Goal: Transaction & Acquisition: Purchase product/service

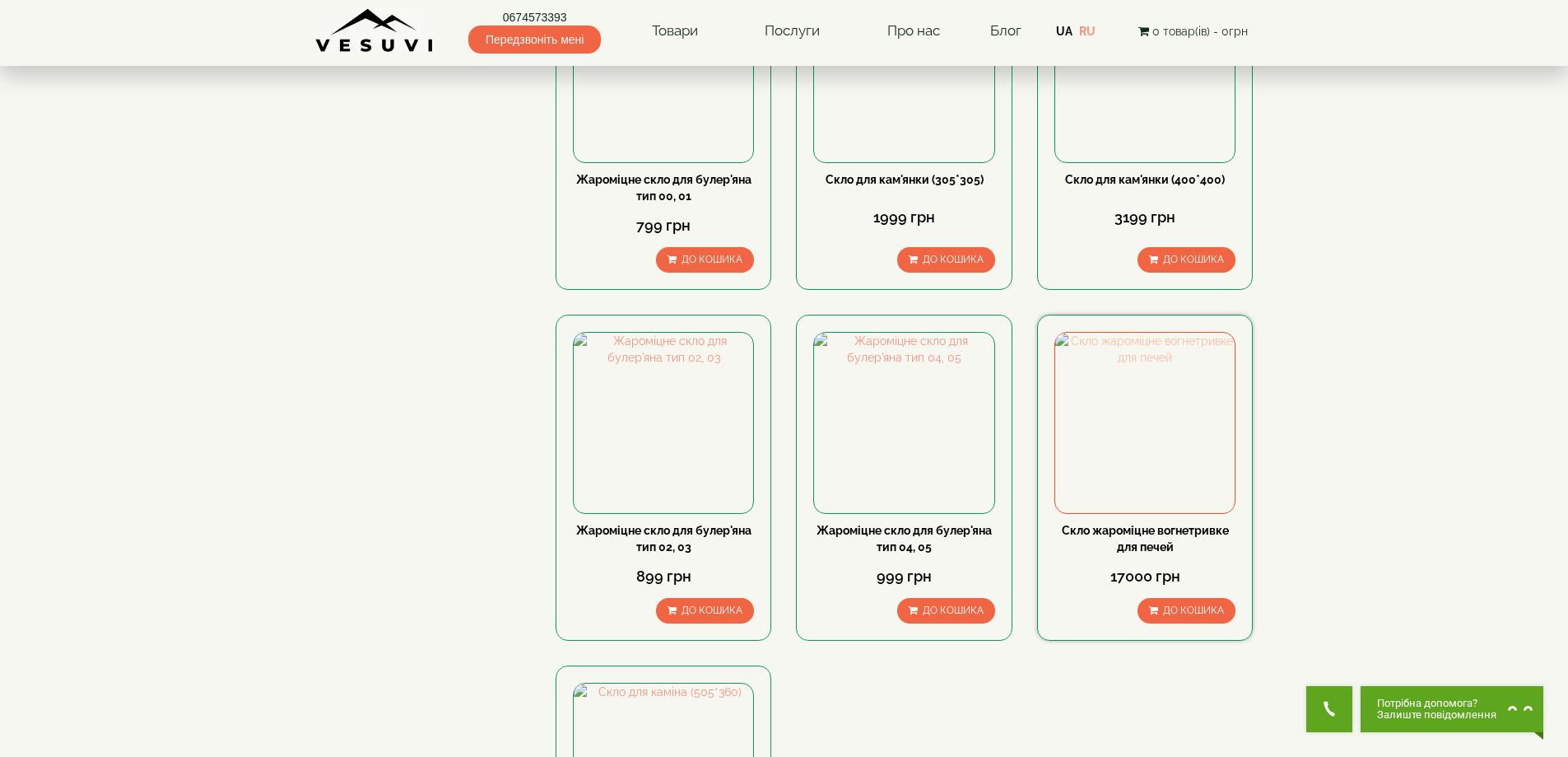
click at [1126, 464] on img at bounding box center [1144, 422] width 179 height 180
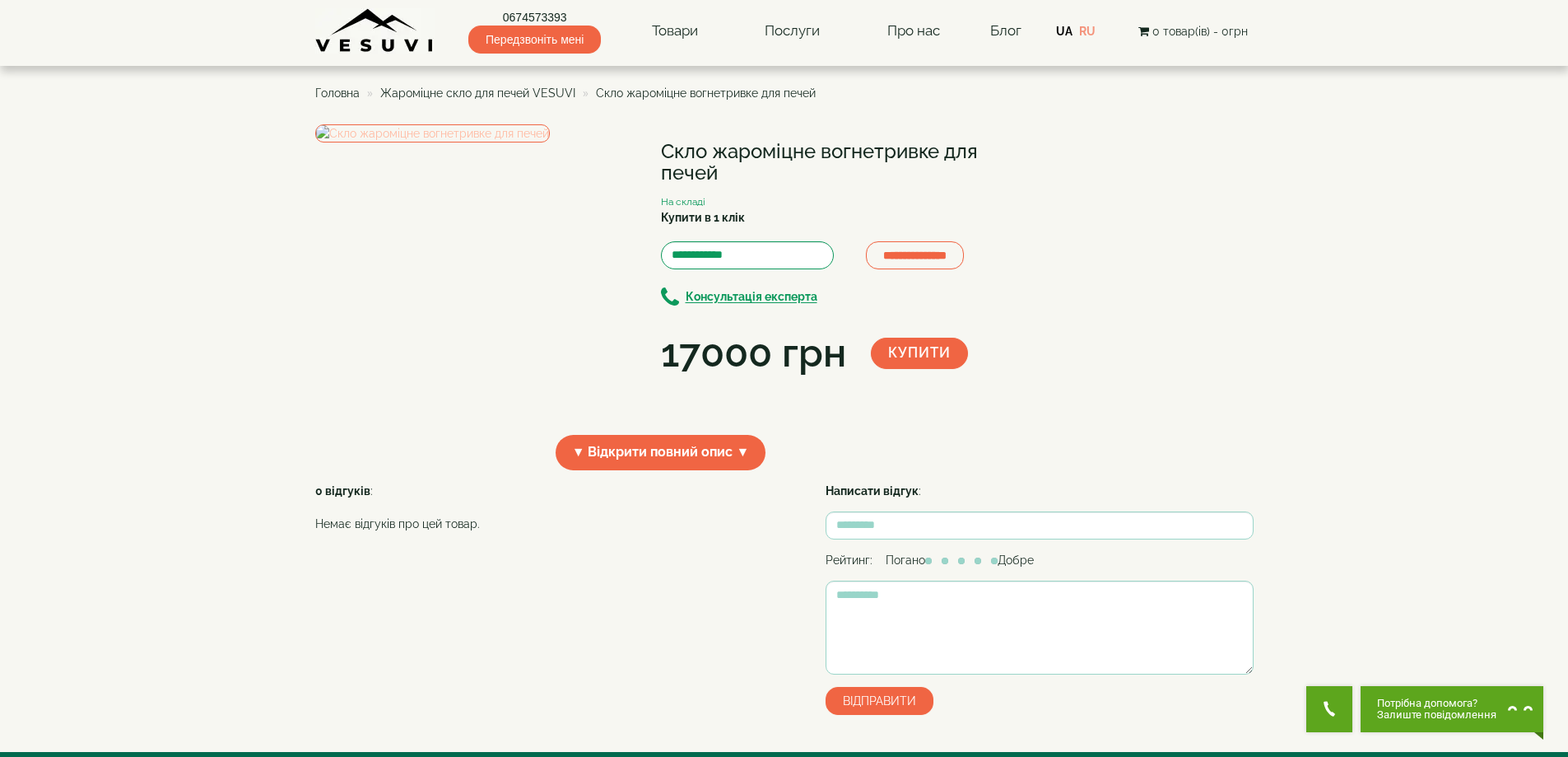
click at [511, 142] on img at bounding box center [432, 132] width 234 height 18
